Goal: Task Accomplishment & Management: Complete application form

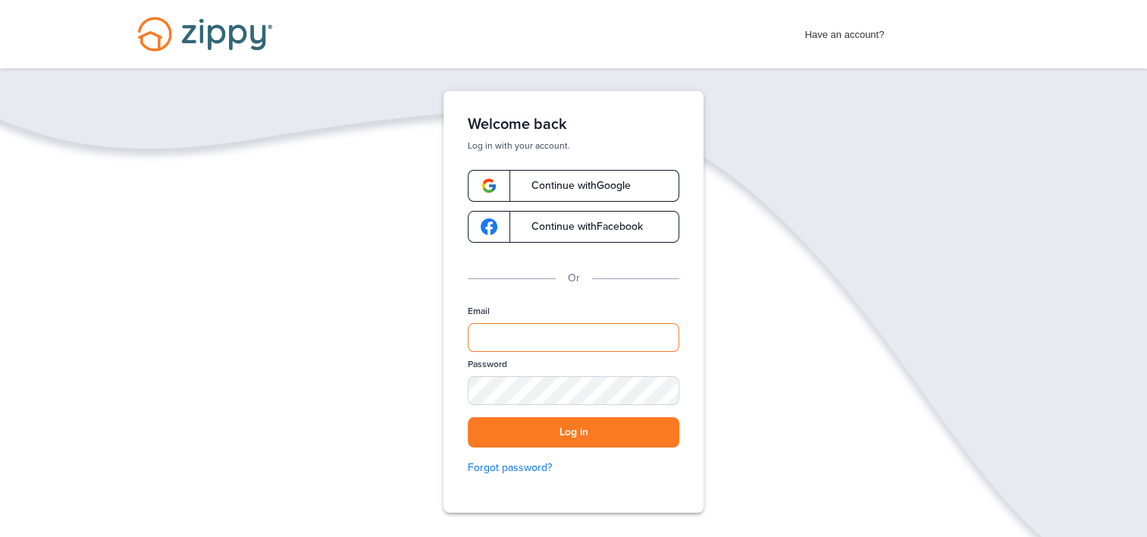
click at [619, 346] on input "Email" at bounding box center [574, 337] width 212 height 29
type input "**********"
click at [468, 417] on button "Log in" at bounding box center [574, 432] width 212 height 31
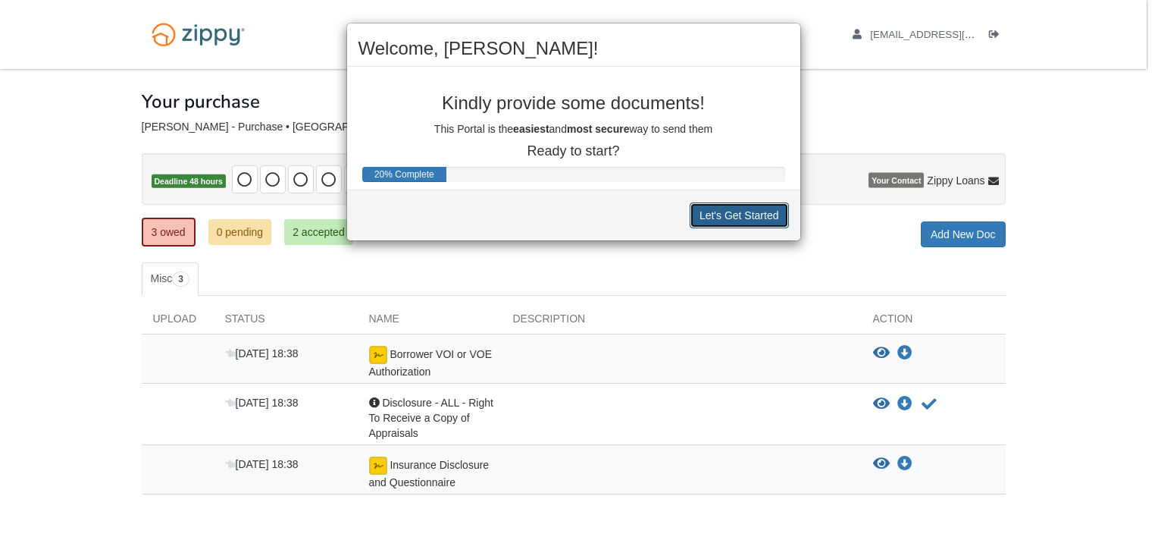
click at [719, 212] on button "Let's Get Started" at bounding box center [739, 215] width 99 height 26
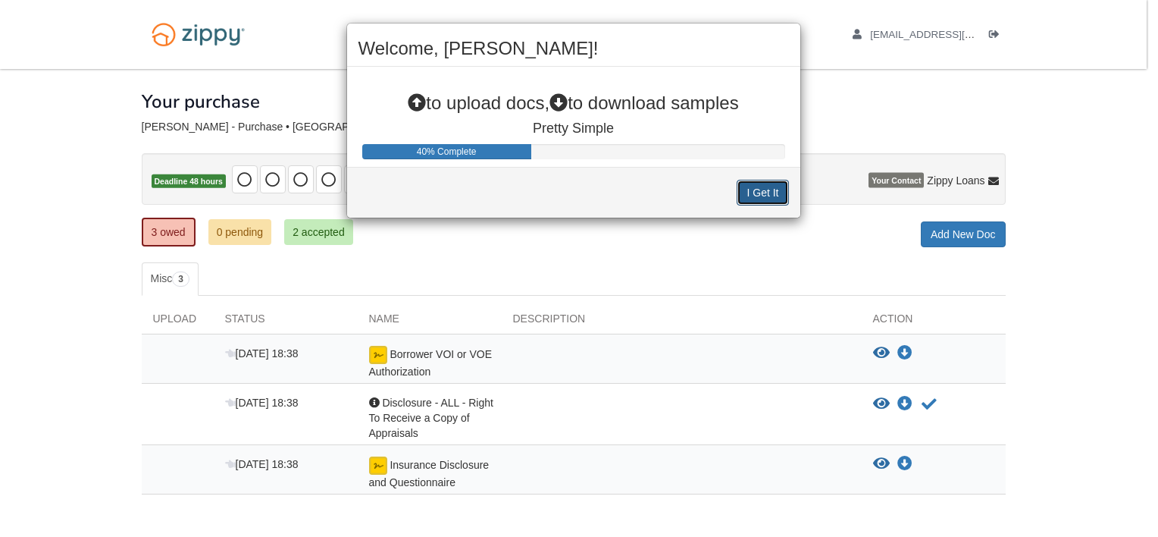
click at [744, 194] on button "I Get It" at bounding box center [763, 193] width 52 height 26
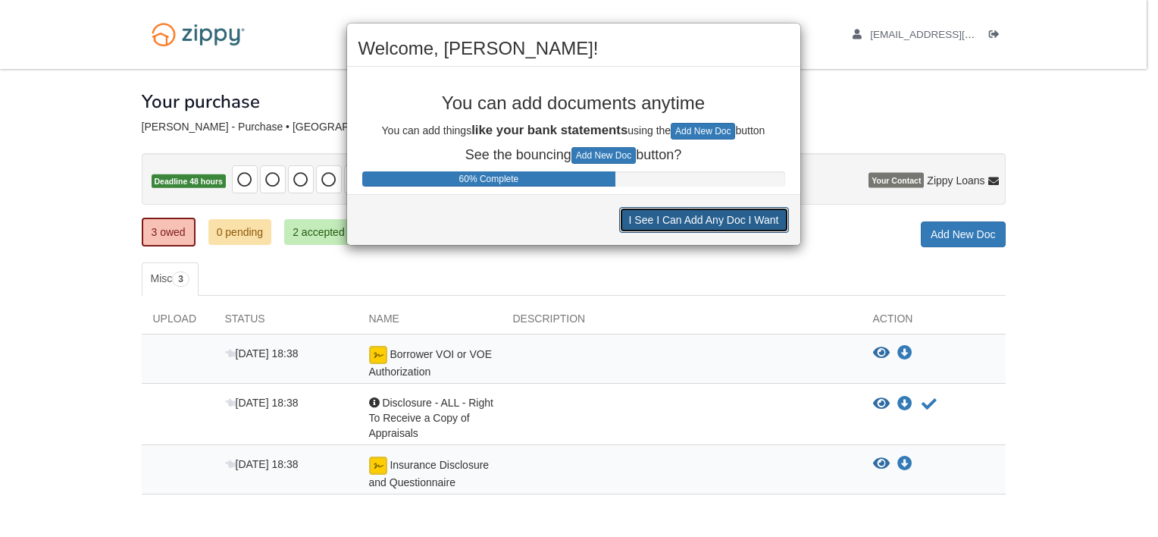
click at [736, 225] on button "I See I Can Add Any Doc I Want" at bounding box center [704, 220] width 170 height 26
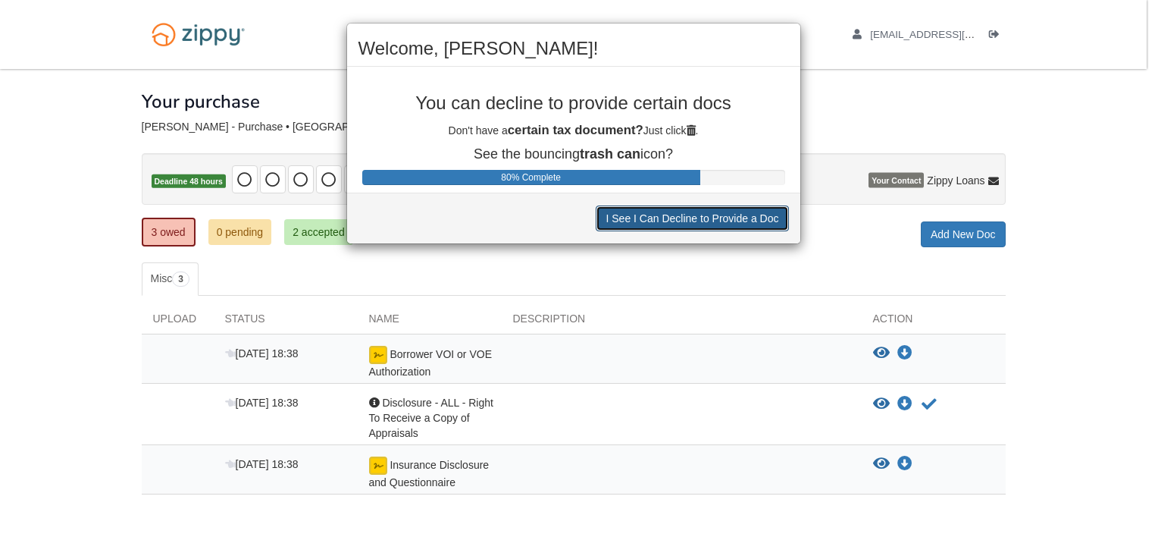
click at [725, 218] on button "I See I Can Decline to Provide a Doc" at bounding box center [692, 218] width 193 height 26
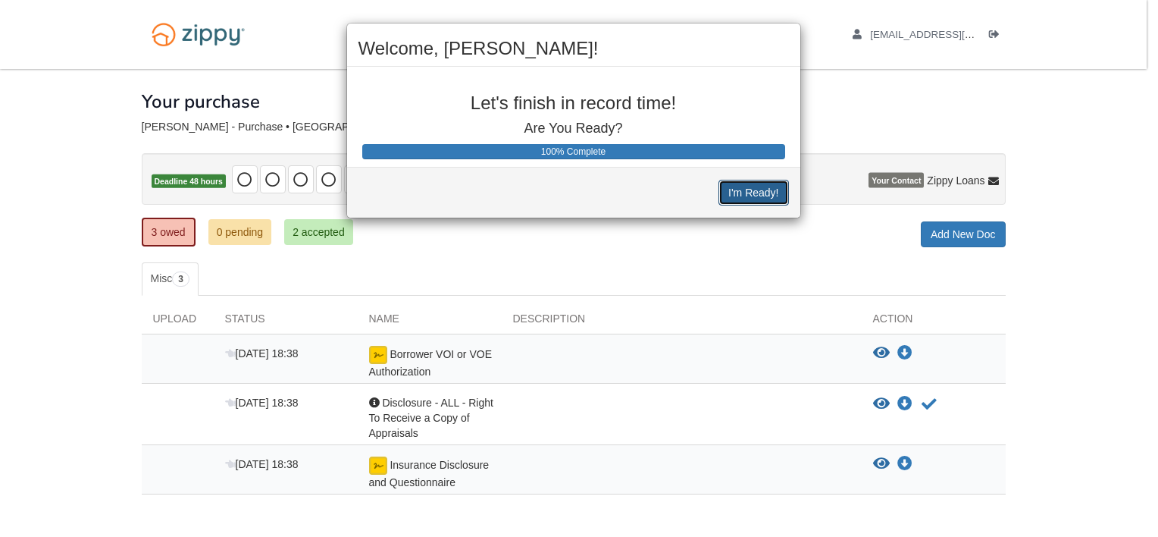
click at [754, 185] on button "I'm Ready!" at bounding box center [754, 193] width 70 height 26
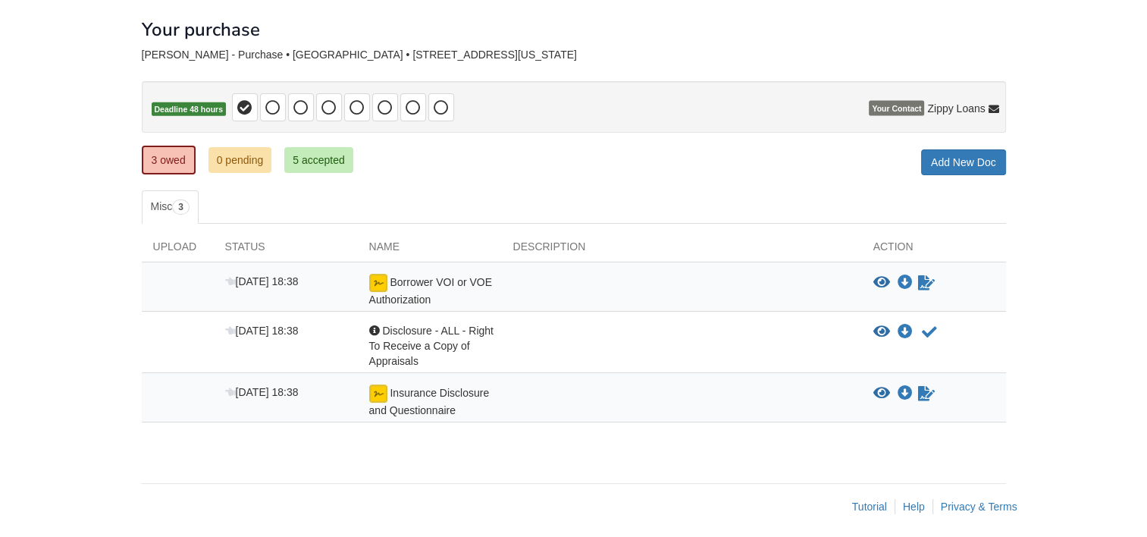
scroll to position [77, 0]
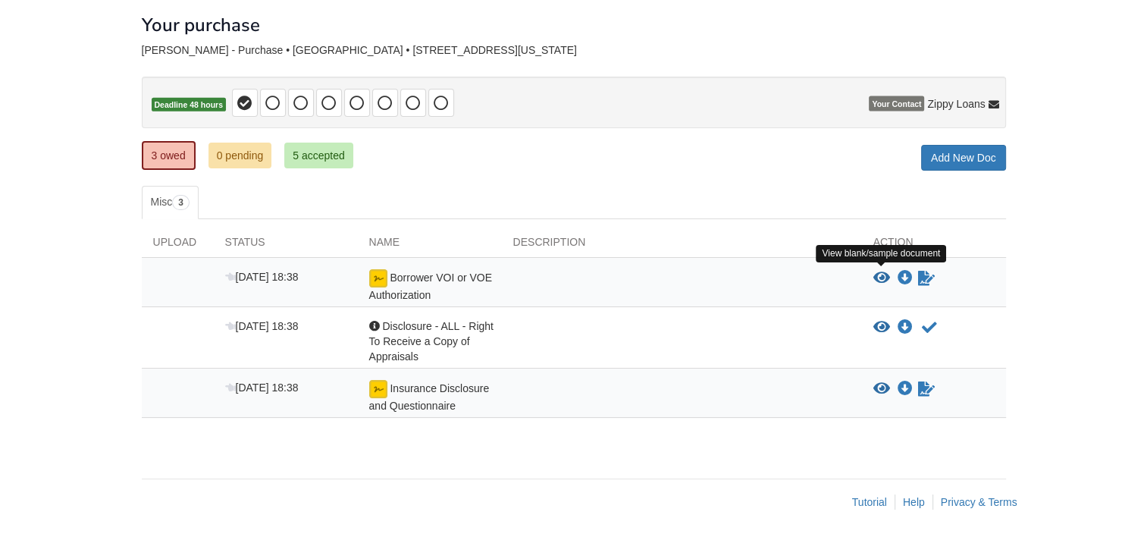
click at [886, 276] on icon "View Borrower VOI or VOE Authorization" at bounding box center [881, 278] width 17 height 15
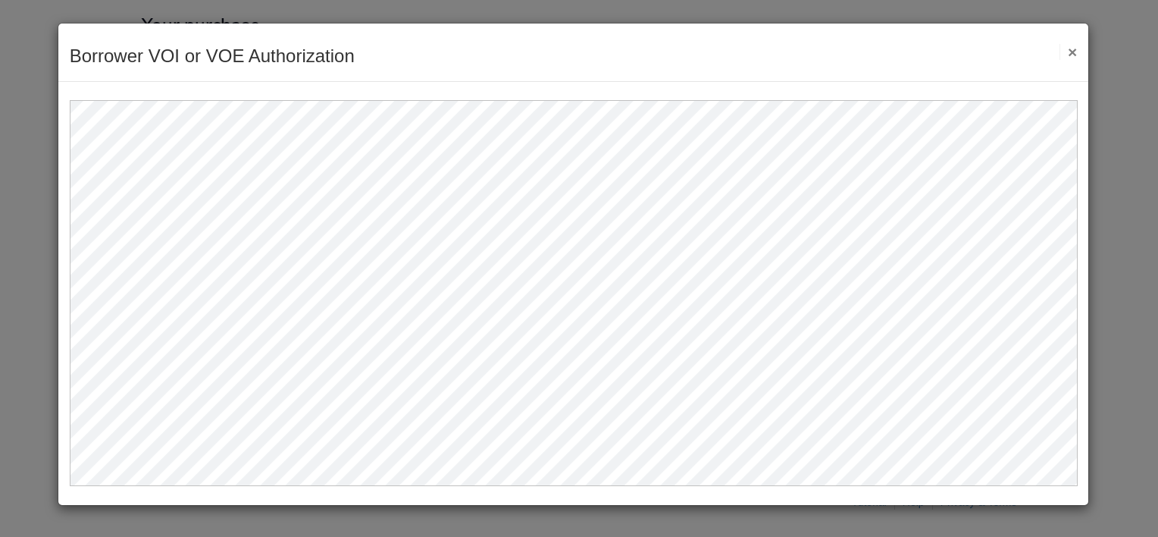
click at [1075, 51] on button "×" at bounding box center [1068, 52] width 17 height 16
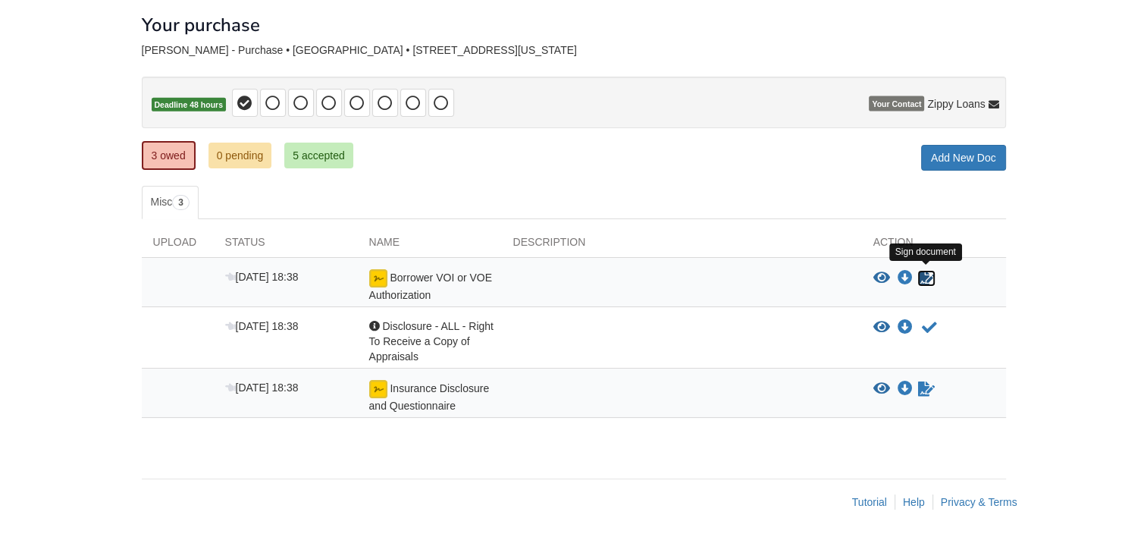
click at [925, 279] on icon "Sign Form" at bounding box center [926, 278] width 17 height 15
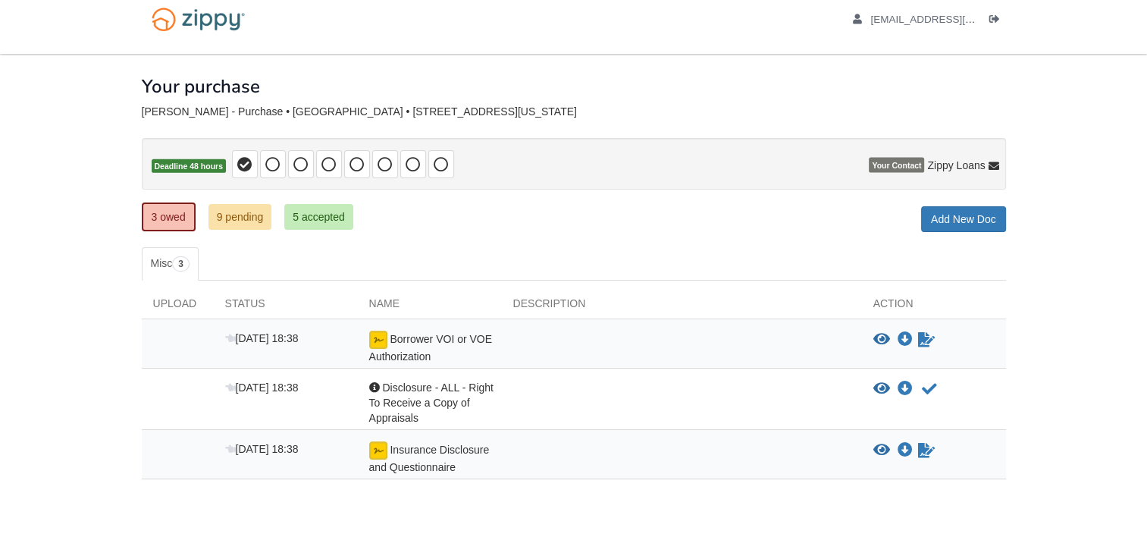
scroll to position [77, 0]
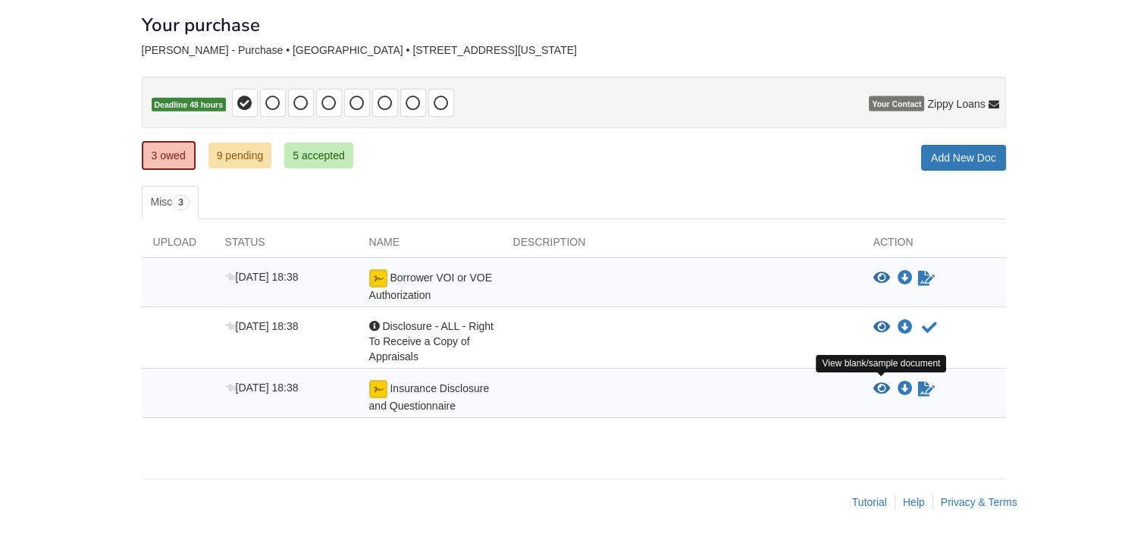
click at [879, 384] on icon "View Insurance Disclosure and Questionnaire" at bounding box center [881, 388] width 17 height 15
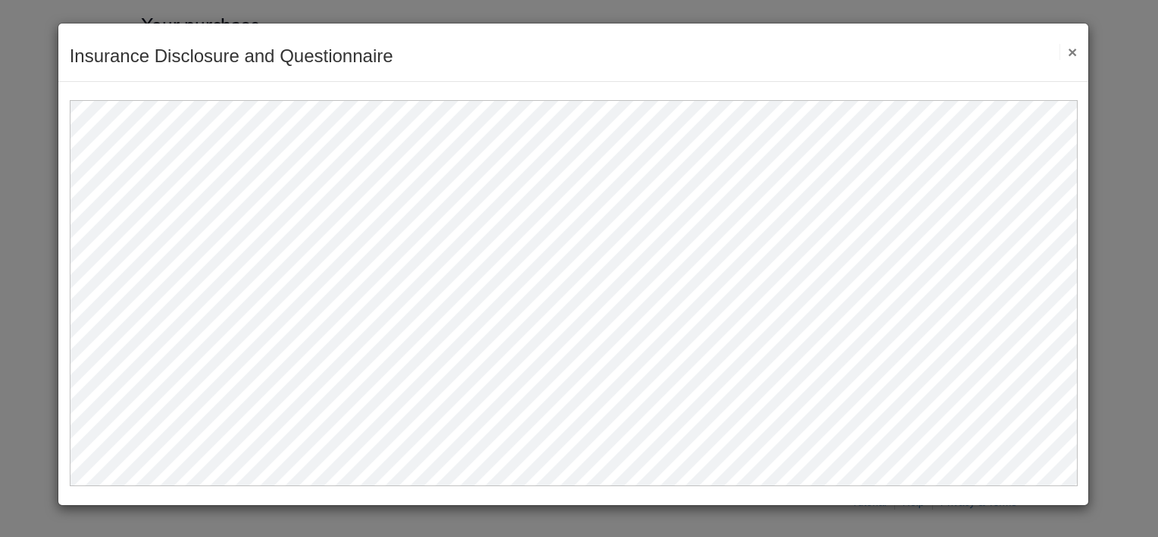
click at [1069, 47] on button "×" at bounding box center [1068, 52] width 17 height 16
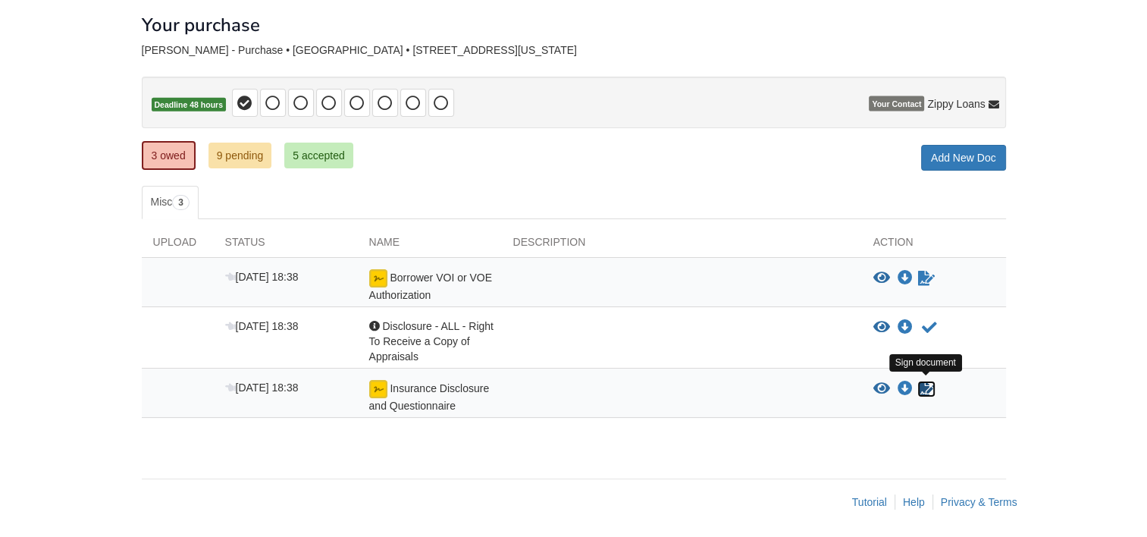
click at [919, 381] on icon "Sign Form" at bounding box center [926, 388] width 17 height 15
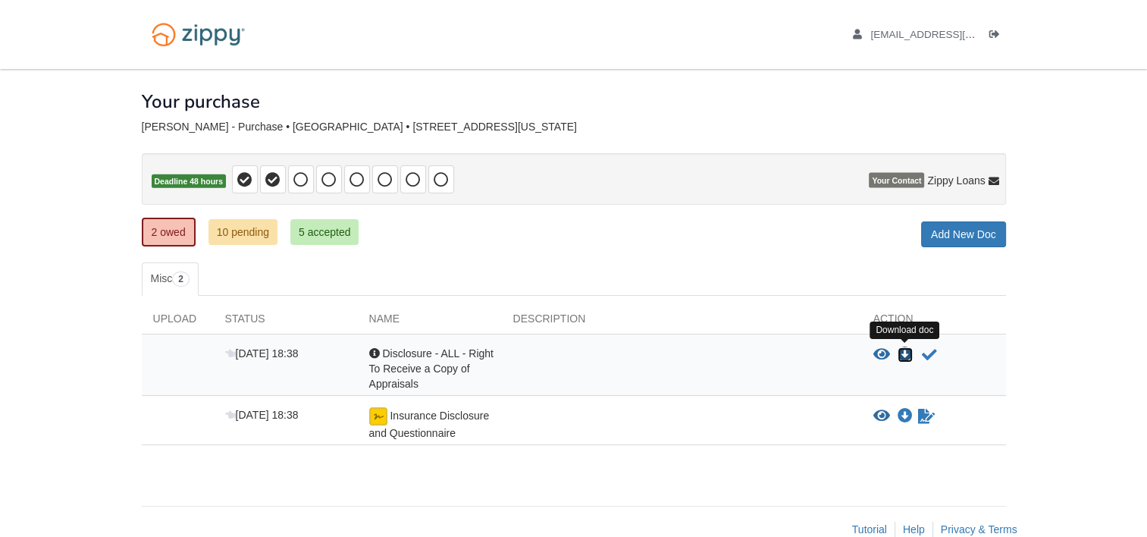
click at [901, 357] on icon "Download Disclosure - ALL - Right To Receive a Copy of Appraisals" at bounding box center [905, 354] width 15 height 15
click at [901, 409] on icon "Download Insurance Disclosure and Questionnaire" at bounding box center [905, 416] width 15 height 15
click at [225, 235] on link "10 pending" at bounding box center [242, 232] width 69 height 26
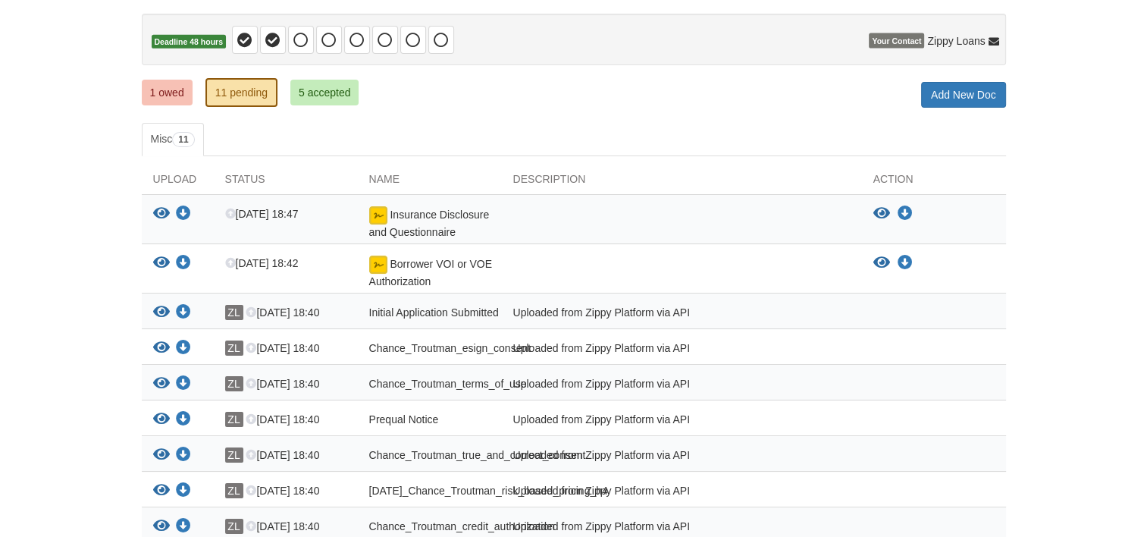
scroll to position [124, 0]
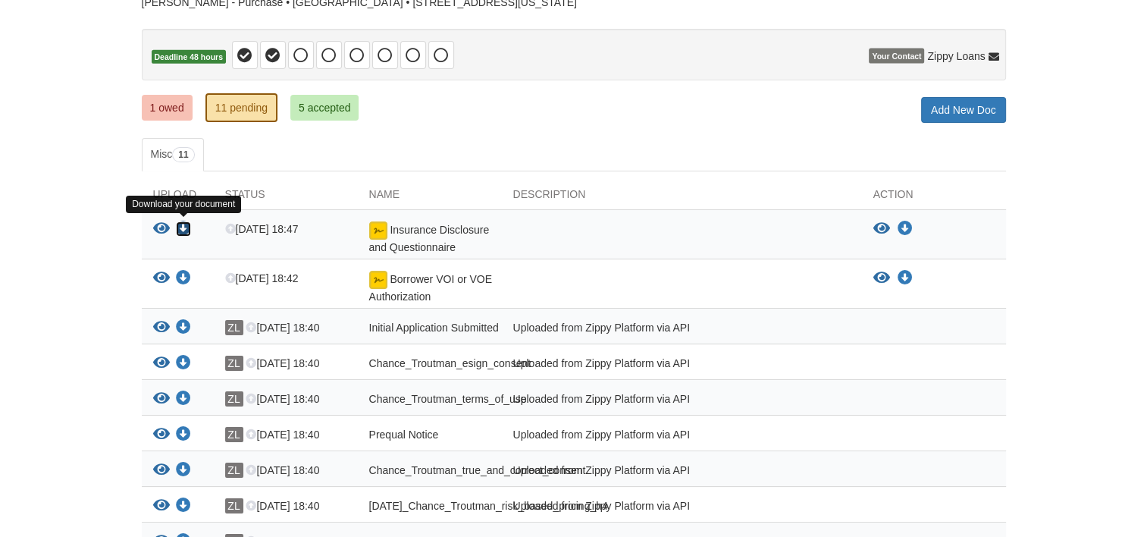
click at [184, 228] on icon "Download Insurance Disclosure and Questionnaire" at bounding box center [183, 228] width 15 height 15
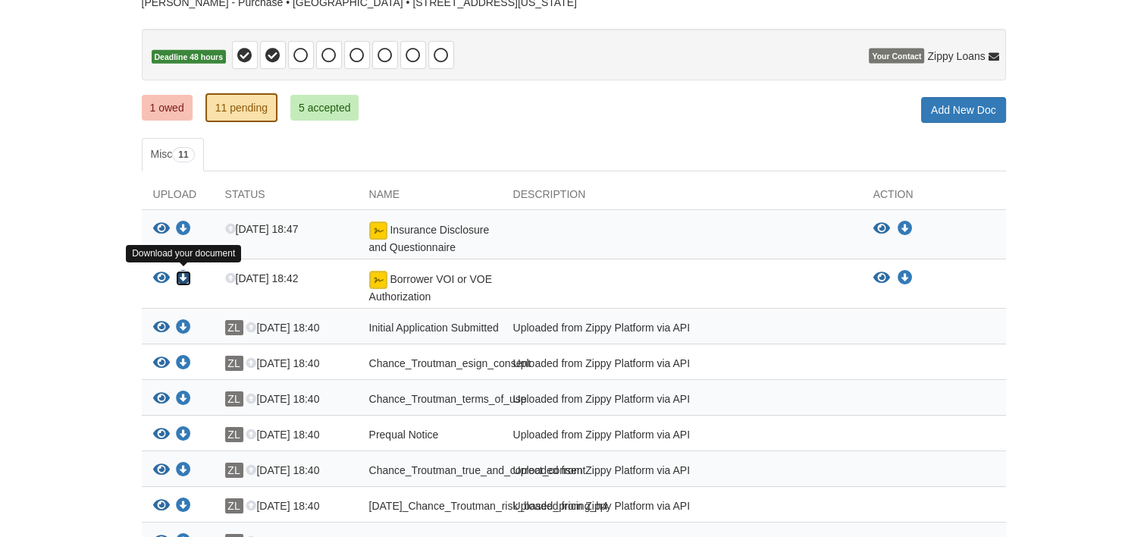
click at [180, 271] on icon "Download Borrower VOI or VOE Authorization" at bounding box center [183, 278] width 15 height 15
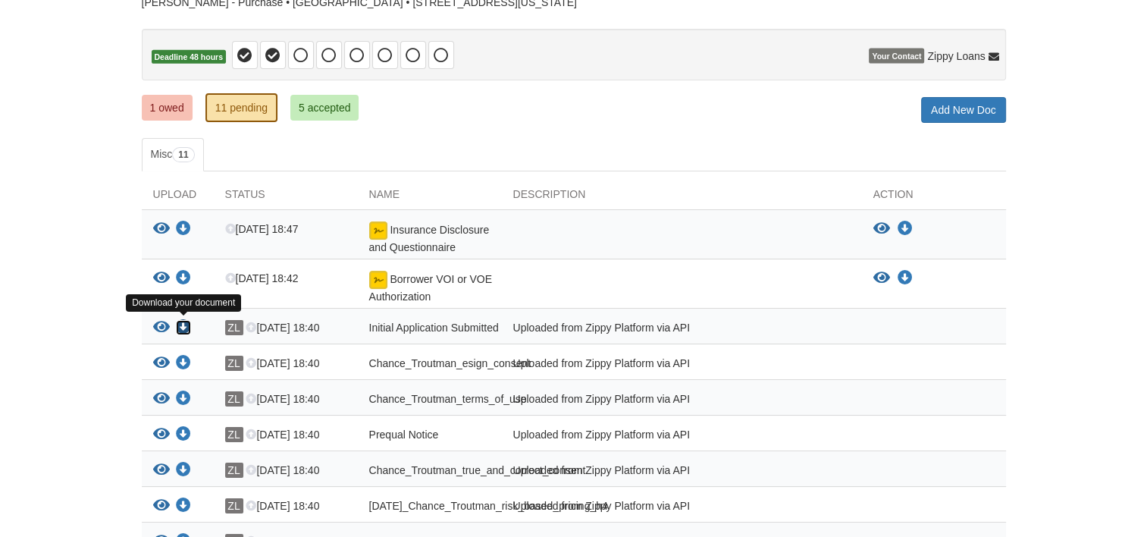
click at [185, 326] on icon "Download Initial Application Submitted" at bounding box center [183, 327] width 15 height 15
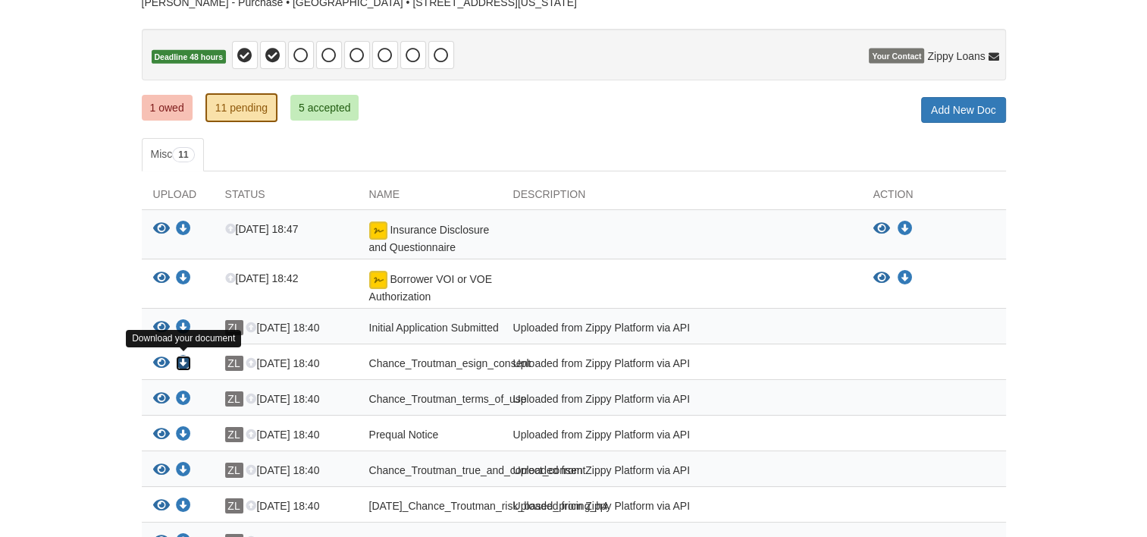
click at [185, 360] on icon "Download Chance_Troutman_esign_consent" at bounding box center [183, 363] width 15 height 15
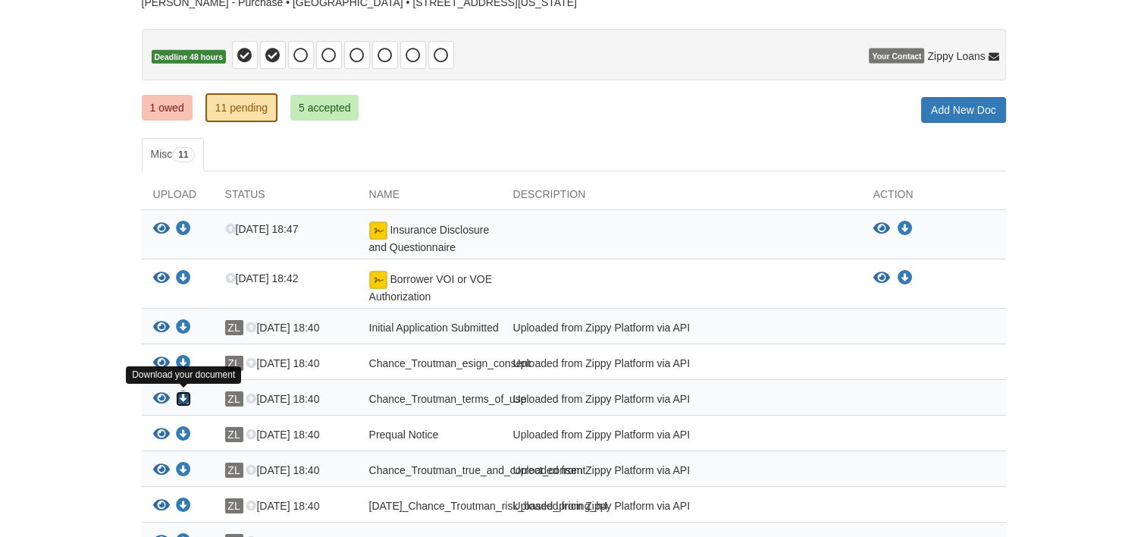
click at [183, 392] on icon "Download Chance_Troutman_terms_of_use" at bounding box center [183, 398] width 15 height 15
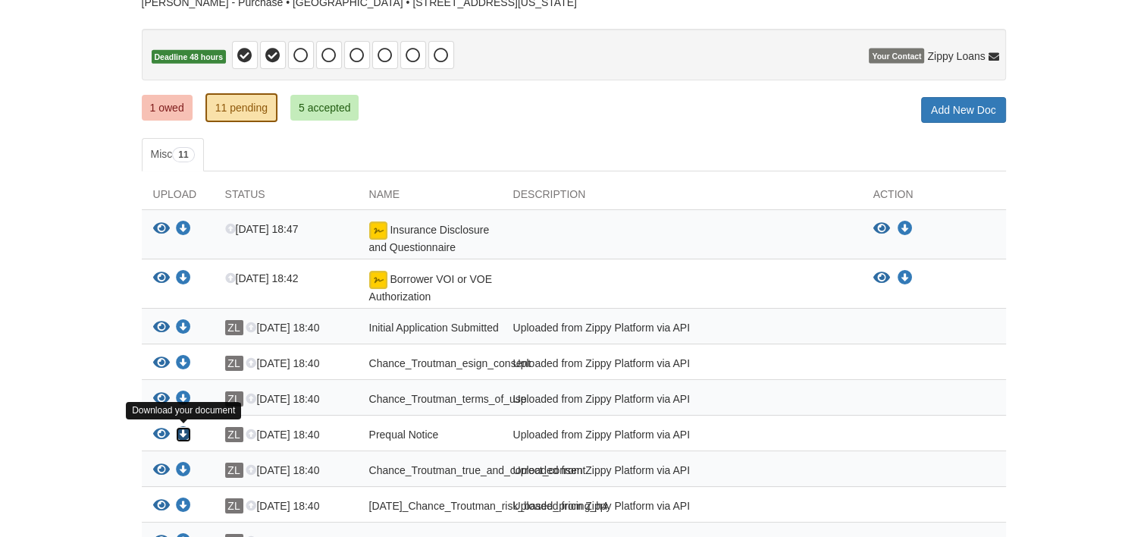
click at [183, 434] on icon "Download Prequal Notice" at bounding box center [183, 434] width 15 height 15
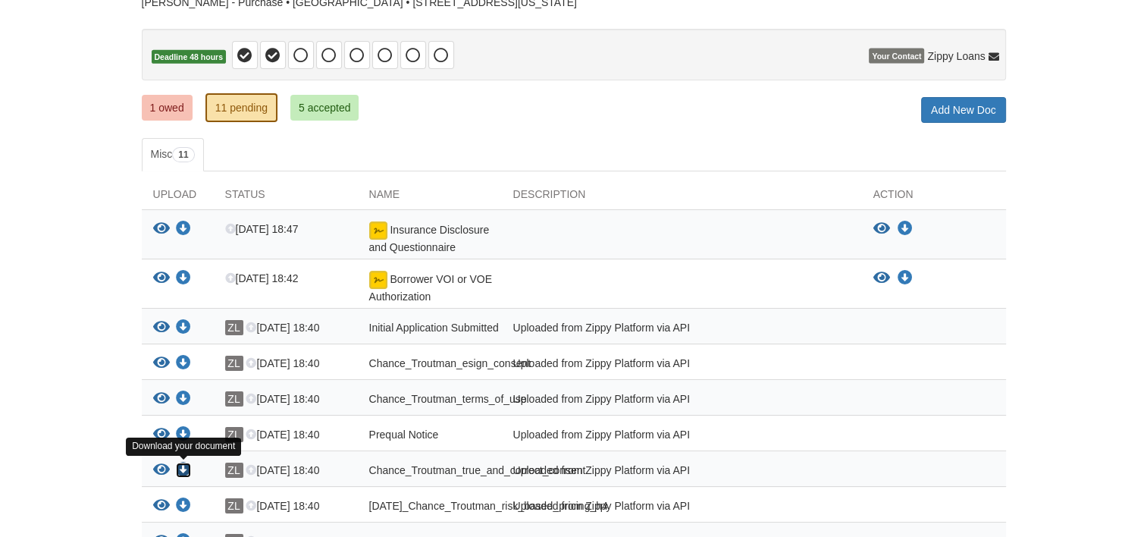
click at [183, 464] on icon "Download Chance_Troutman_true_and_correct_consent" at bounding box center [183, 469] width 15 height 15
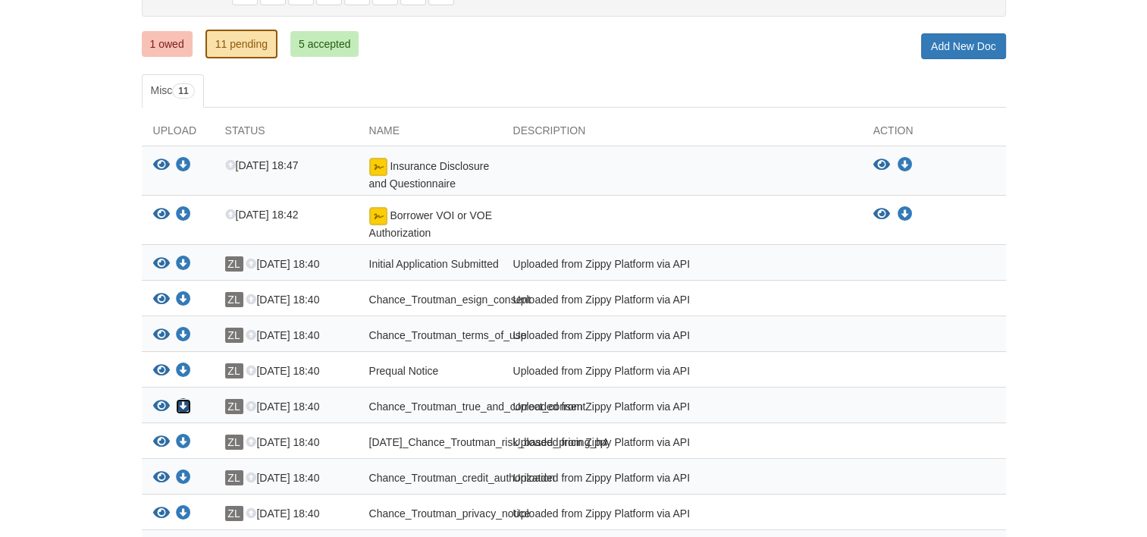
scroll to position [190, 0]
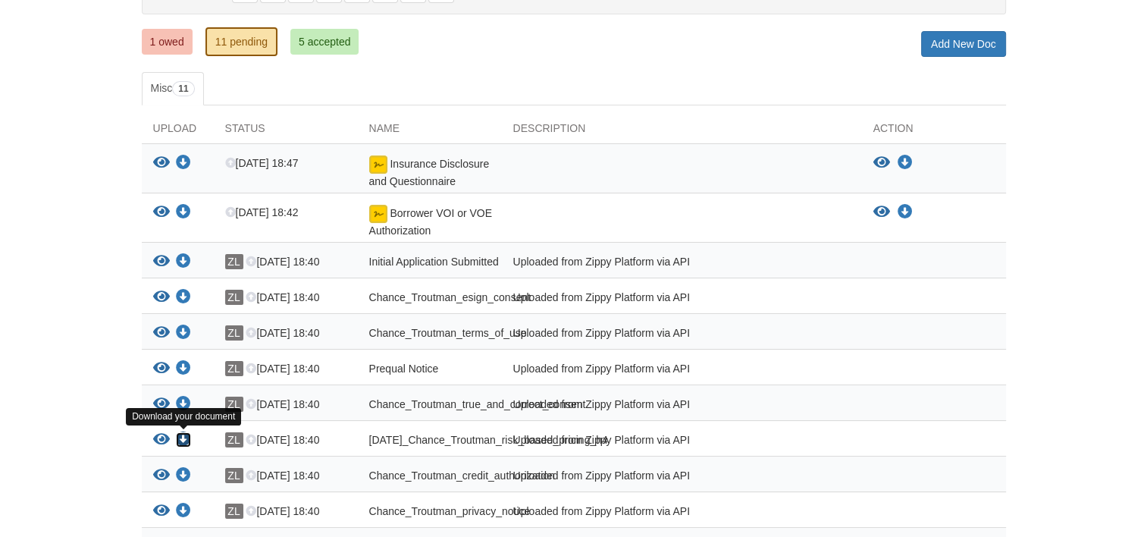
click at [182, 437] on icon "Download 09-27-2025_Chance_Troutman_risk_based_pricing_h4" at bounding box center [183, 439] width 15 height 15
click at [180, 483] on icon "Download Chance_Troutman_credit_authorization" at bounding box center [183, 475] width 15 height 15
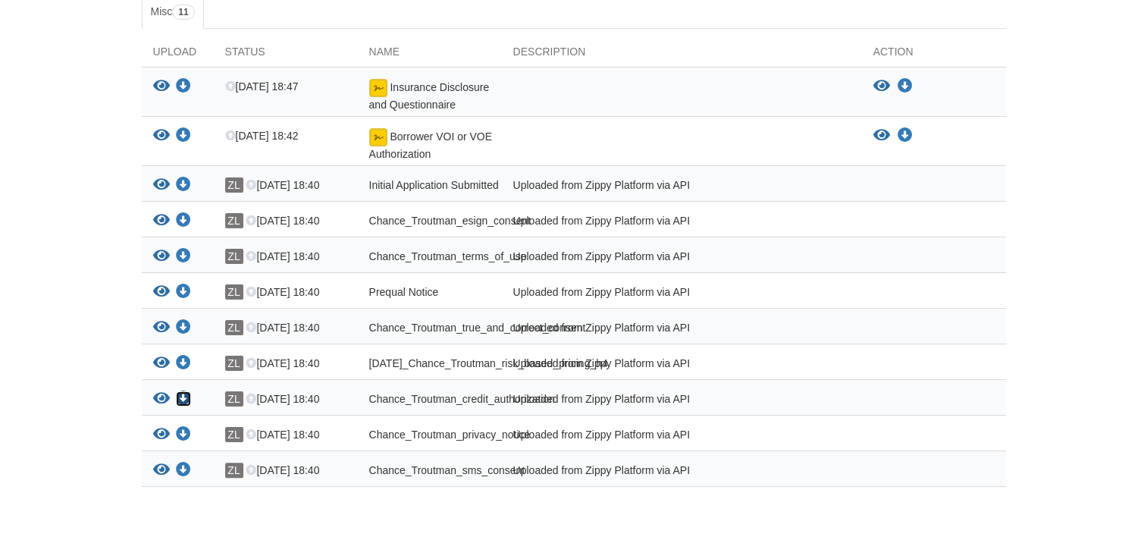
scroll to position [318, 0]
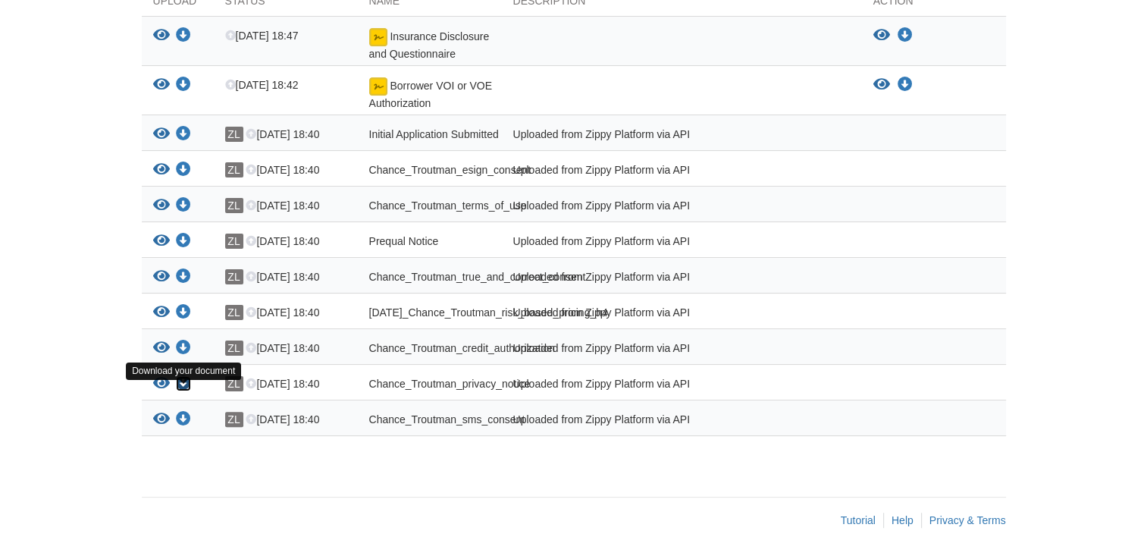
click at [184, 391] on icon "Download Chance_Troutman_privacy_notice" at bounding box center [183, 383] width 15 height 15
click at [185, 427] on icon "Download Chance_Troutman_sms_consent" at bounding box center [183, 419] width 15 height 15
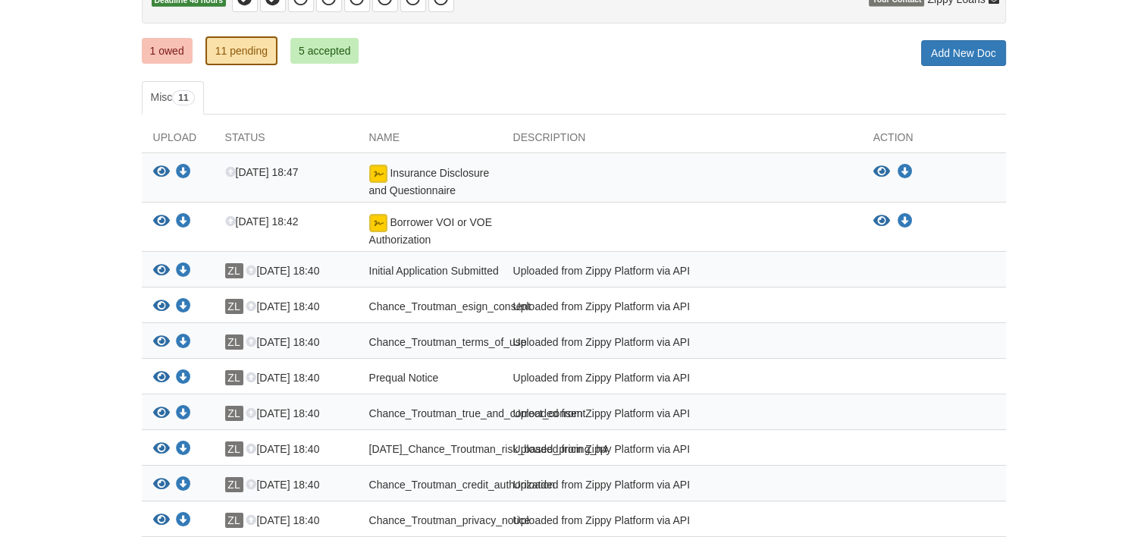
scroll to position [176, 0]
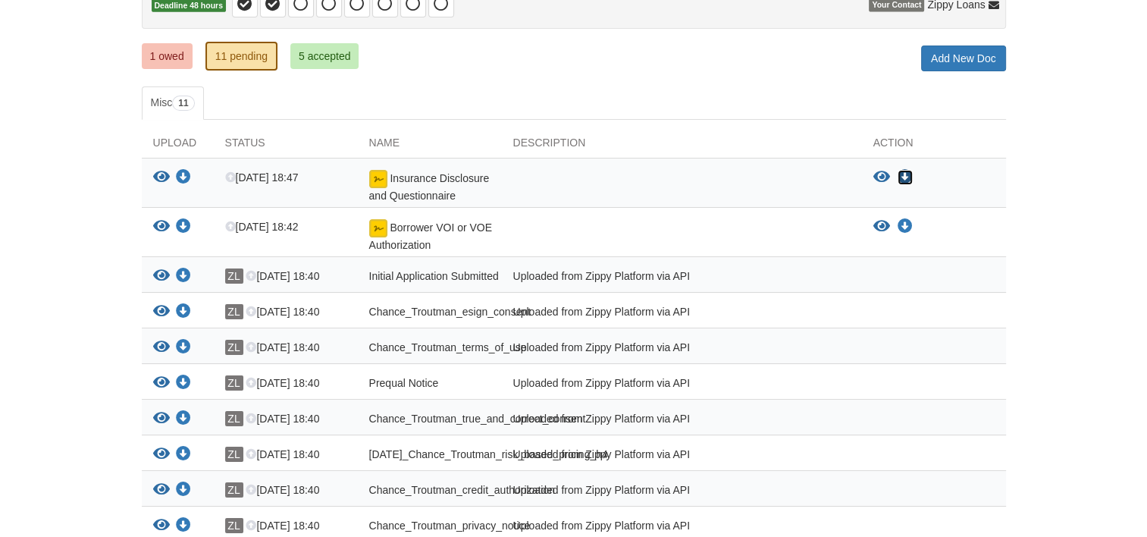
drag, startPoint x: 1097, startPoint y: 234, endPoint x: 909, endPoint y: 176, distance: 196.7
click at [909, 176] on icon "Download Insurance Disclosure and Questionnaire" at bounding box center [905, 177] width 15 height 15
click at [704, 68] on div "1 owed 11 pending 5 accepted My Estimated Payment × My Estimated Payment Add Ne…" at bounding box center [574, 57] width 864 height 27
click at [907, 224] on icon "Download Borrower VOI or VOE Authorization" at bounding box center [905, 226] width 15 height 15
click at [309, 55] on link "5 accepted" at bounding box center [324, 56] width 69 height 26
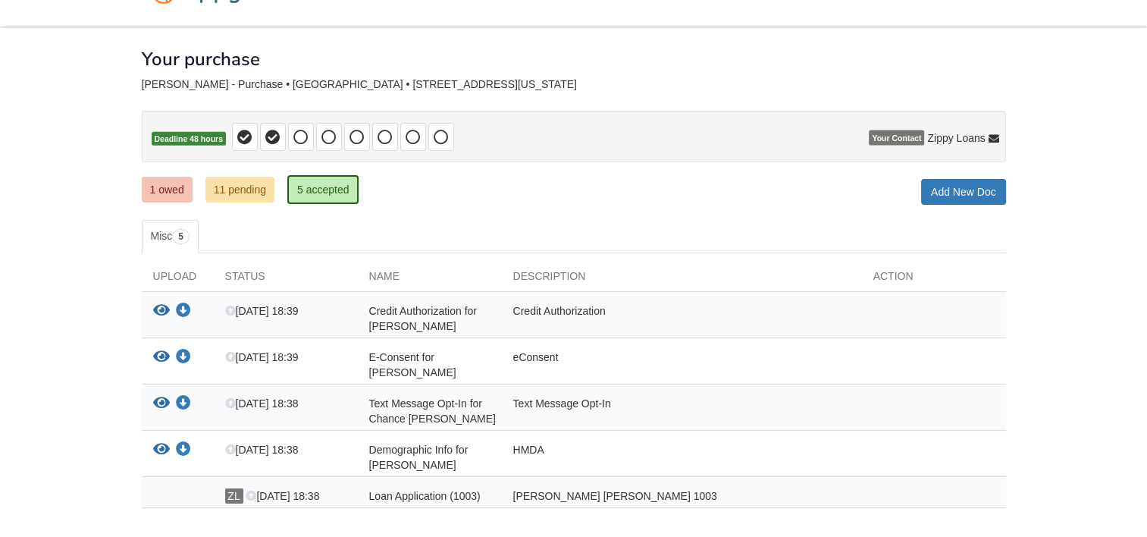
scroll to position [133, 0]
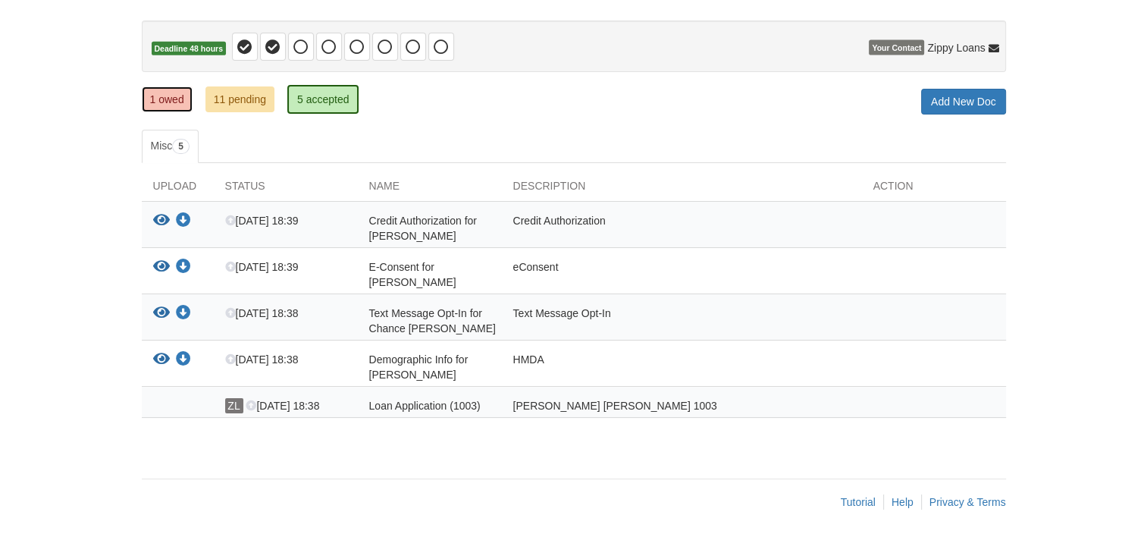
click at [166, 97] on link "1 owed" at bounding box center [167, 99] width 51 height 26
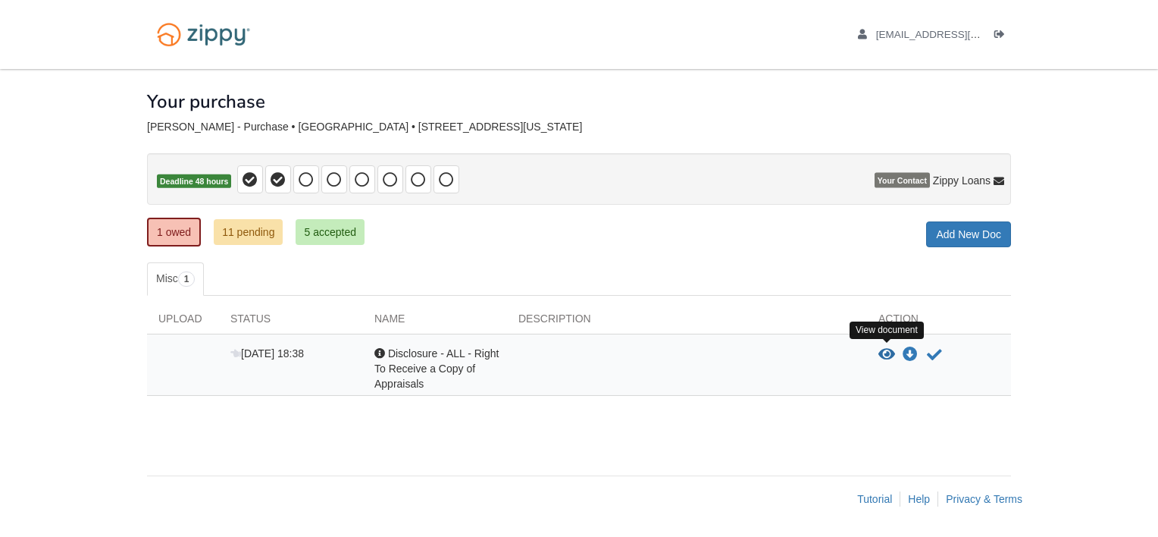
click at [884, 349] on icon "View Disclosure - ALL - Right To Receive a Copy of Appraisals" at bounding box center [887, 354] width 17 height 15
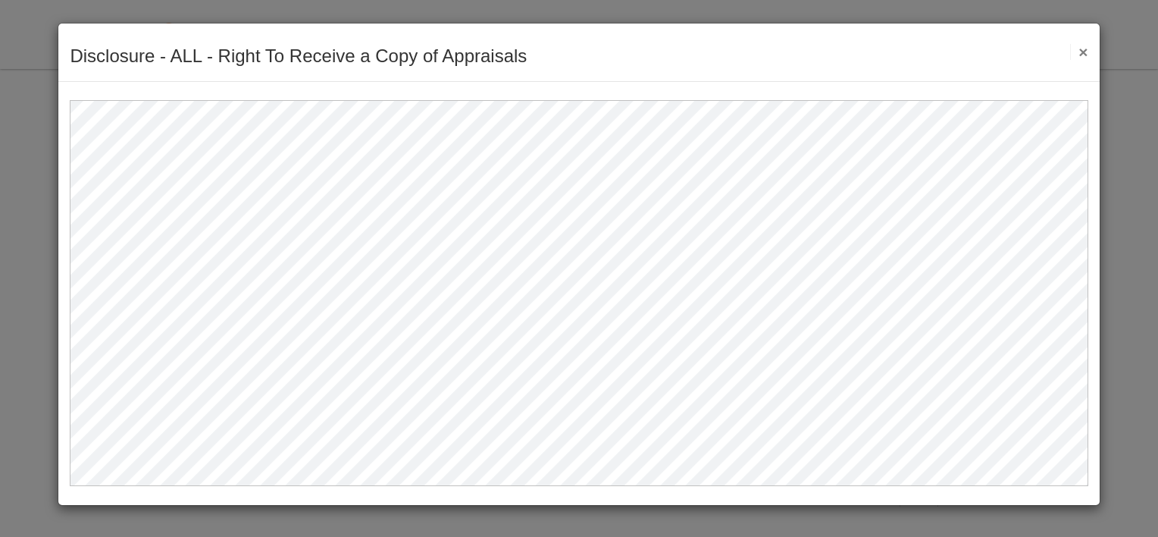
click at [1083, 50] on button "×" at bounding box center [1079, 52] width 17 height 16
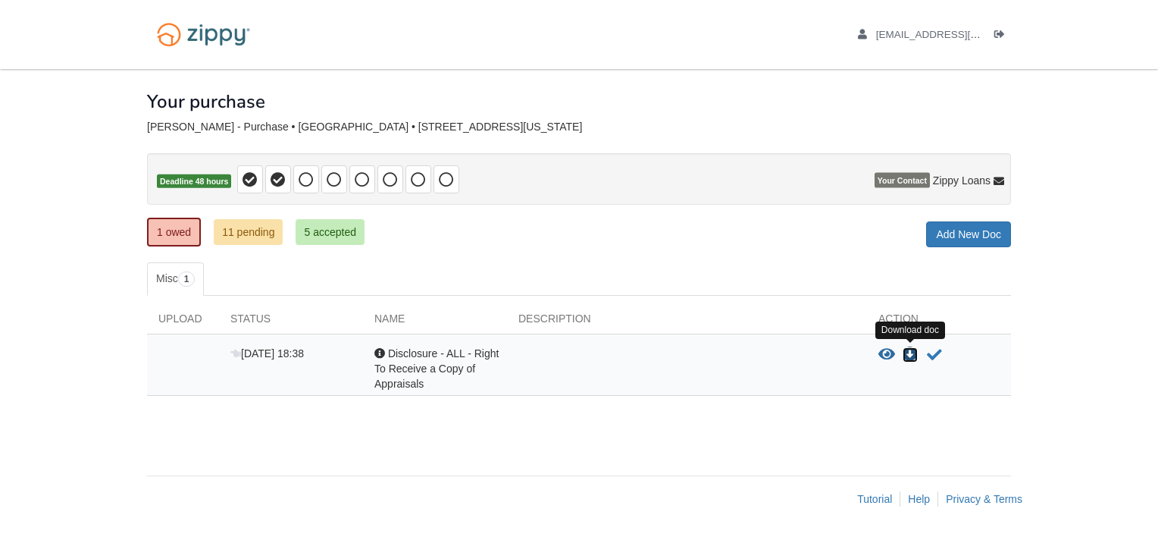
click at [911, 354] on icon "Download Disclosure - ALL - Right To Receive a Copy of Appraisals" at bounding box center [910, 354] width 15 height 15
click at [1124, 319] on body "chancetroutman.ct@gmail.com Logout" at bounding box center [579, 268] width 1158 height 537
click at [933, 351] on icon "Acknowledge receipt of document" at bounding box center [934, 354] width 15 height 15
